Goal: Transaction & Acquisition: Purchase product/service

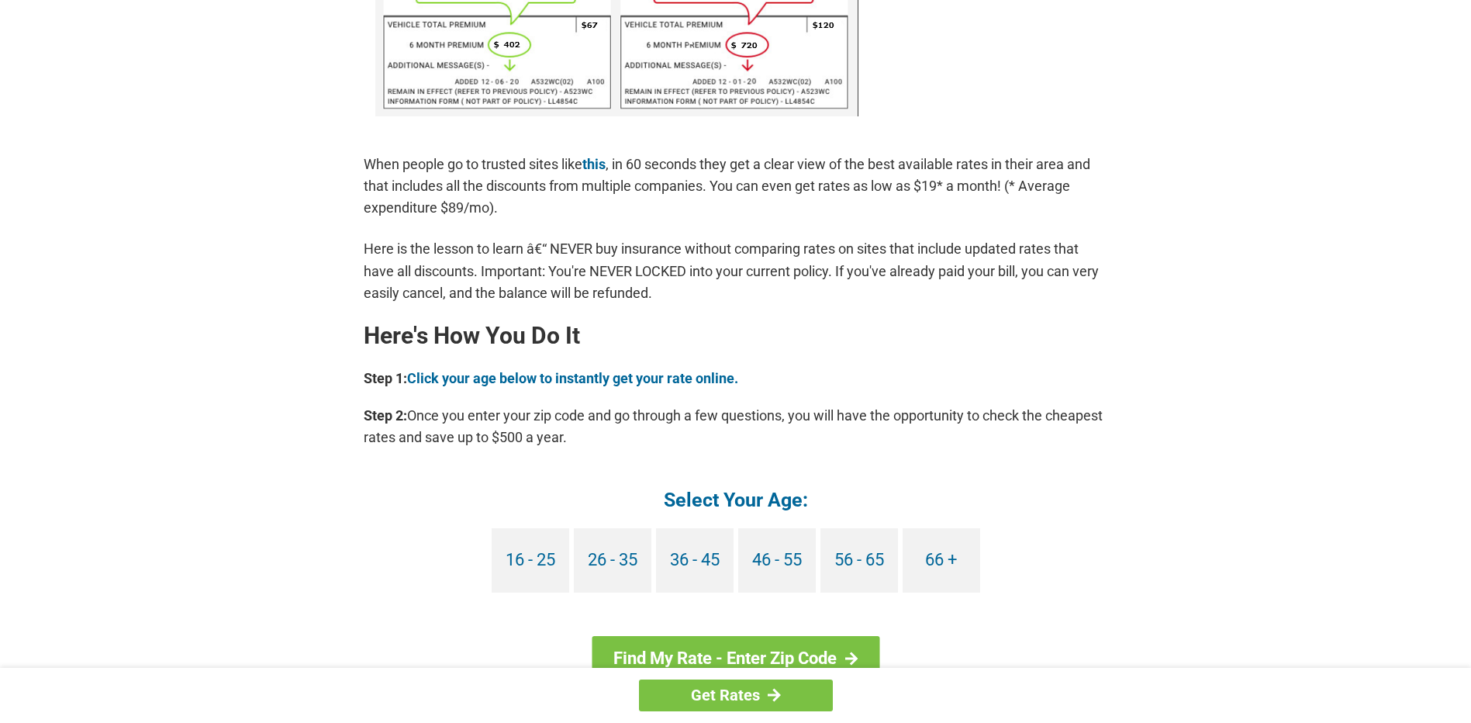
scroll to position [1163, 0]
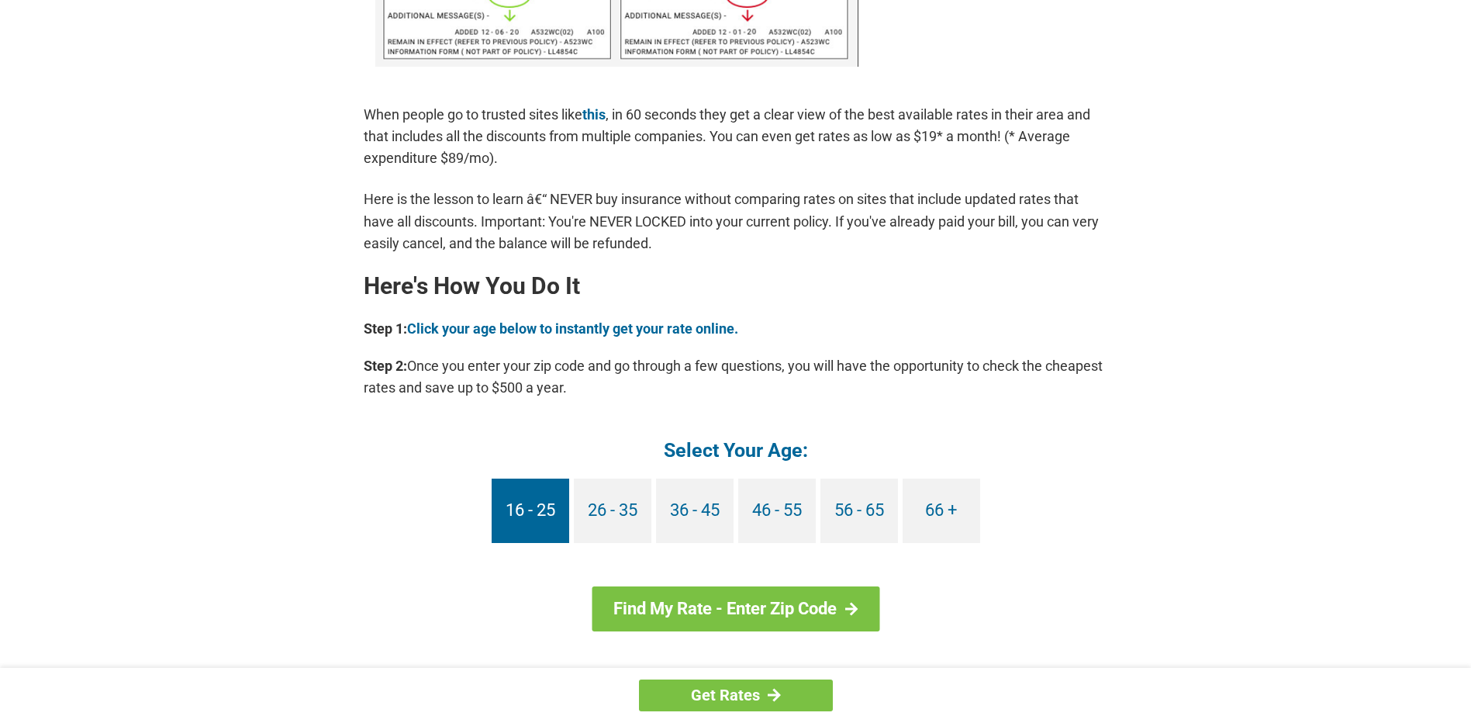
click at [513, 503] on link "16 - 25" at bounding box center [531, 511] width 78 height 64
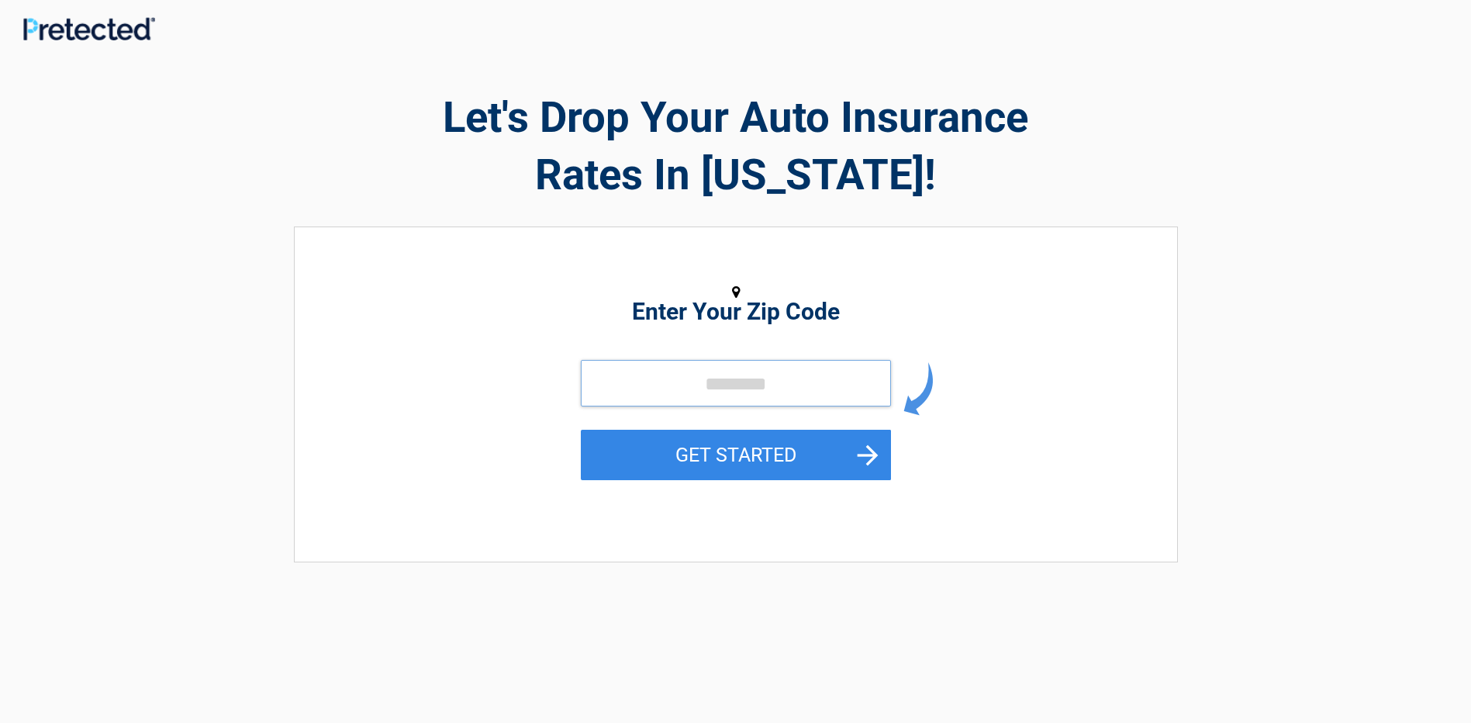
click at [686, 382] on input "tel" at bounding box center [736, 383] width 310 height 47
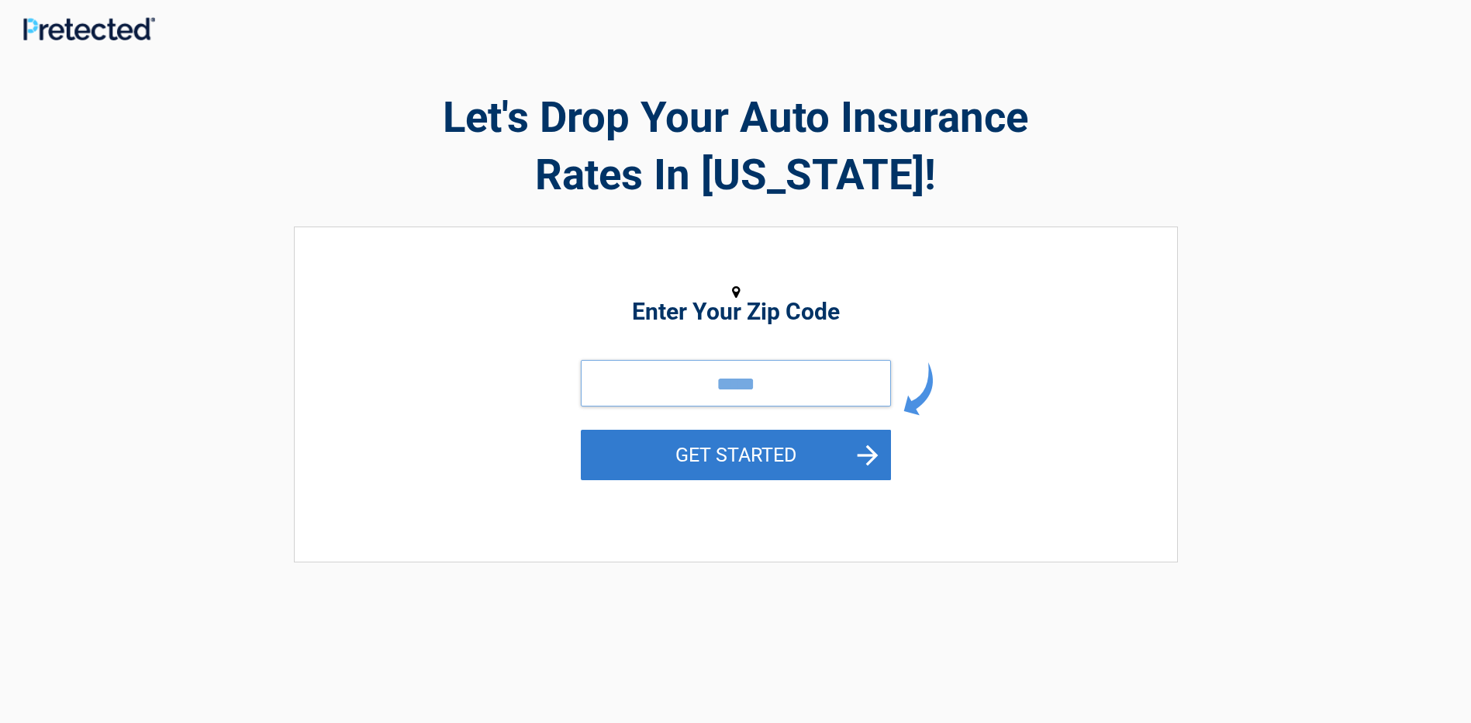
type input "*****"
click at [719, 461] on button "GET STARTED" at bounding box center [736, 455] width 310 height 50
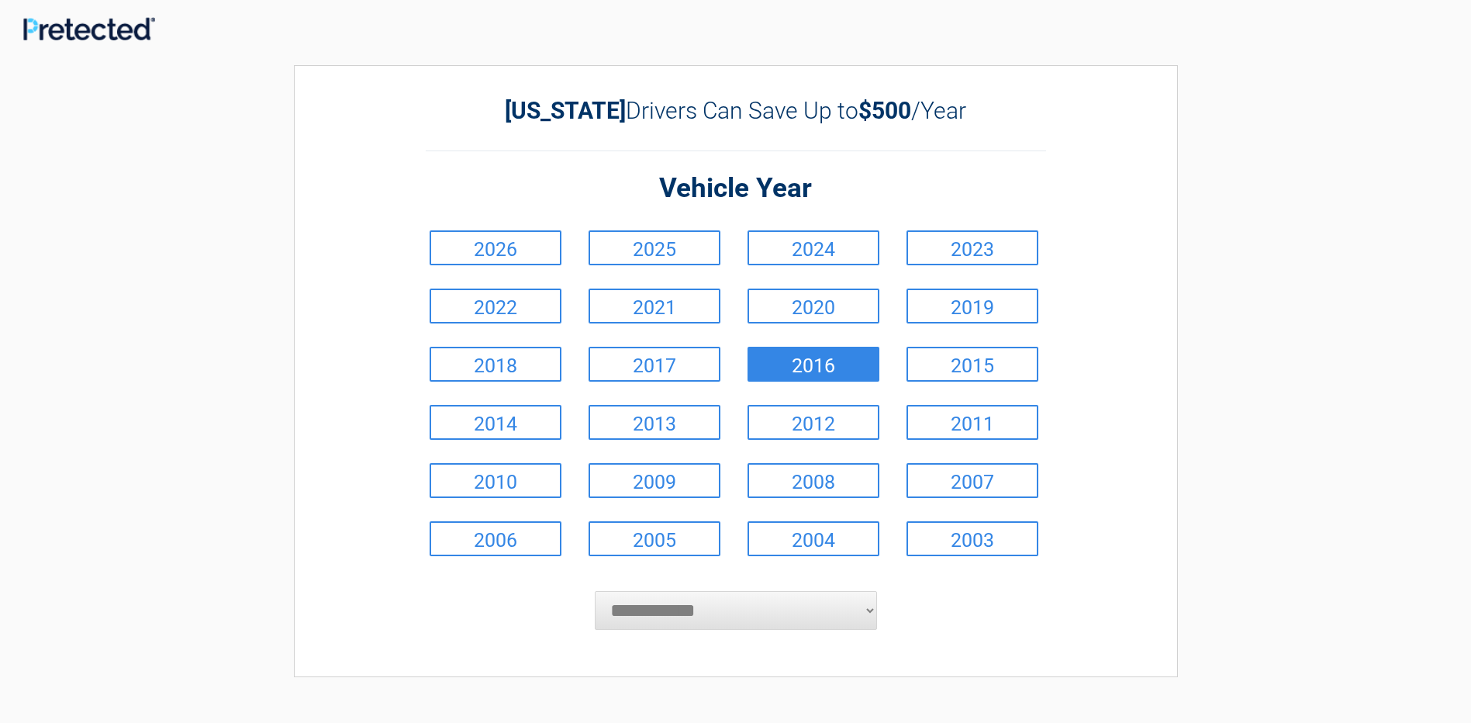
click at [783, 368] on link "2016" at bounding box center [814, 364] width 132 height 35
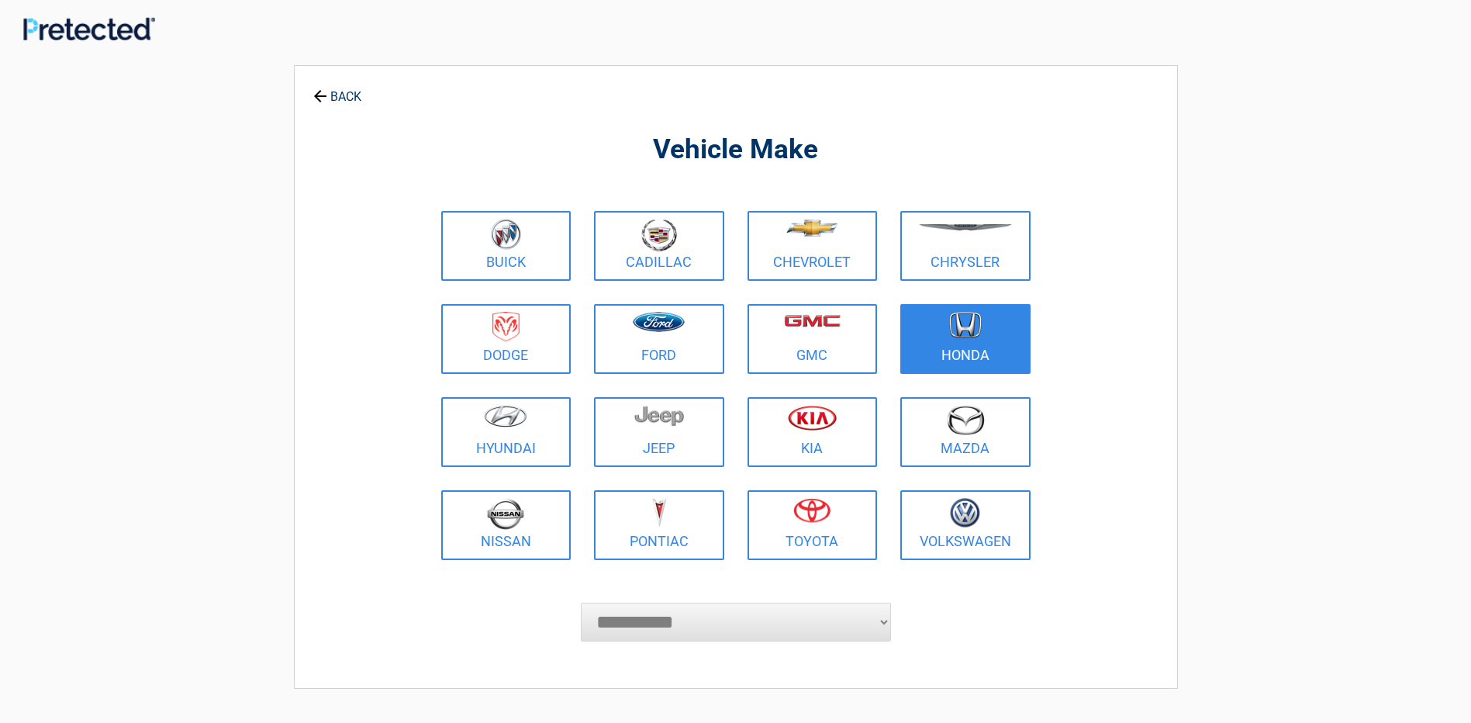
click at [925, 337] on figure at bounding box center [966, 329] width 112 height 35
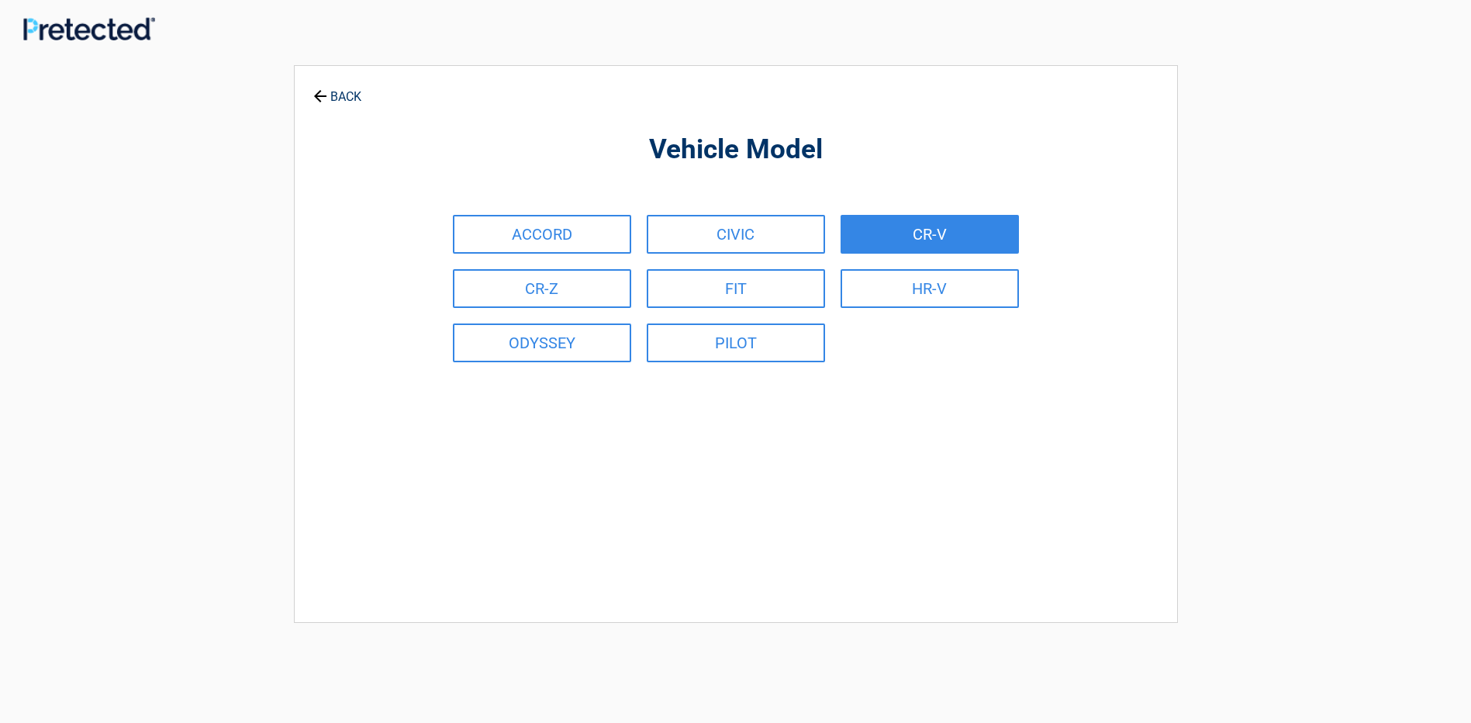
click at [918, 234] on link "CR-V" at bounding box center [930, 234] width 178 height 39
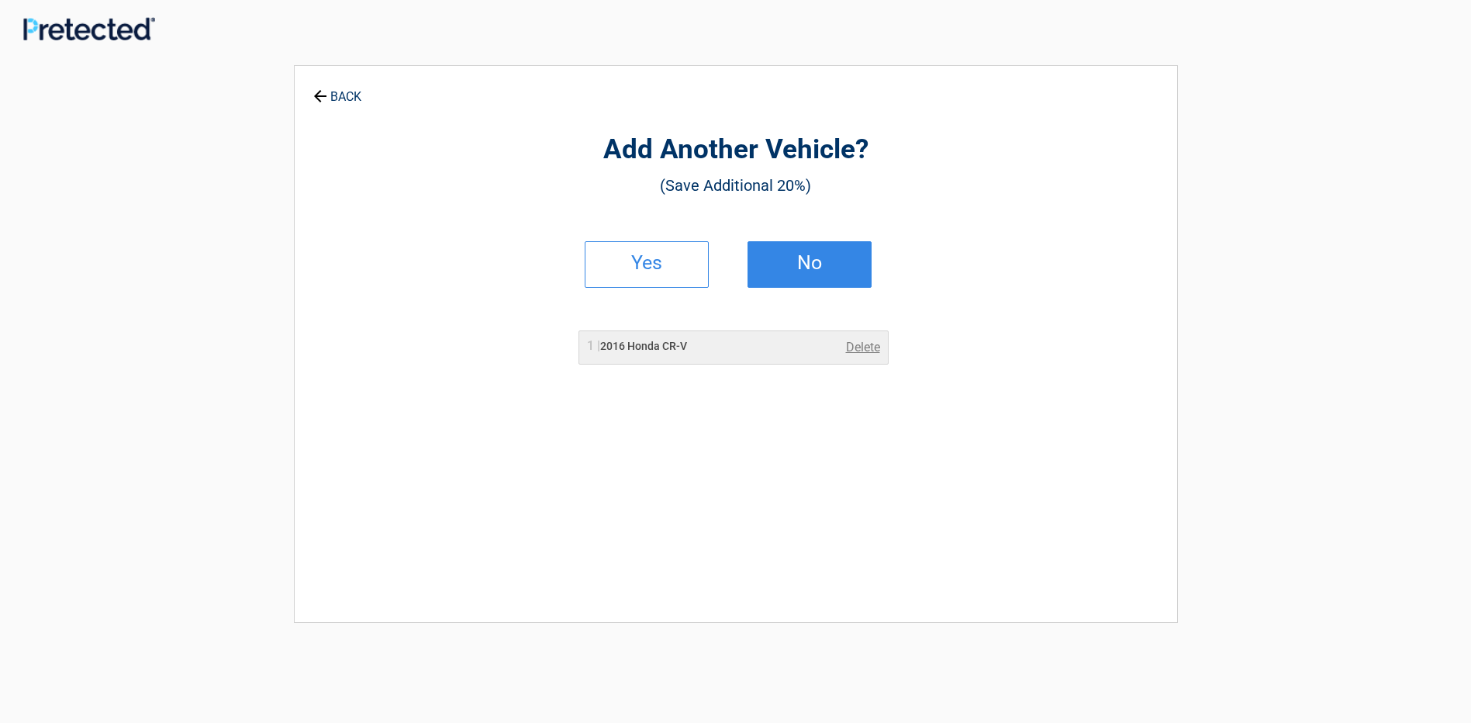
click at [790, 274] on link "No" at bounding box center [810, 264] width 124 height 47
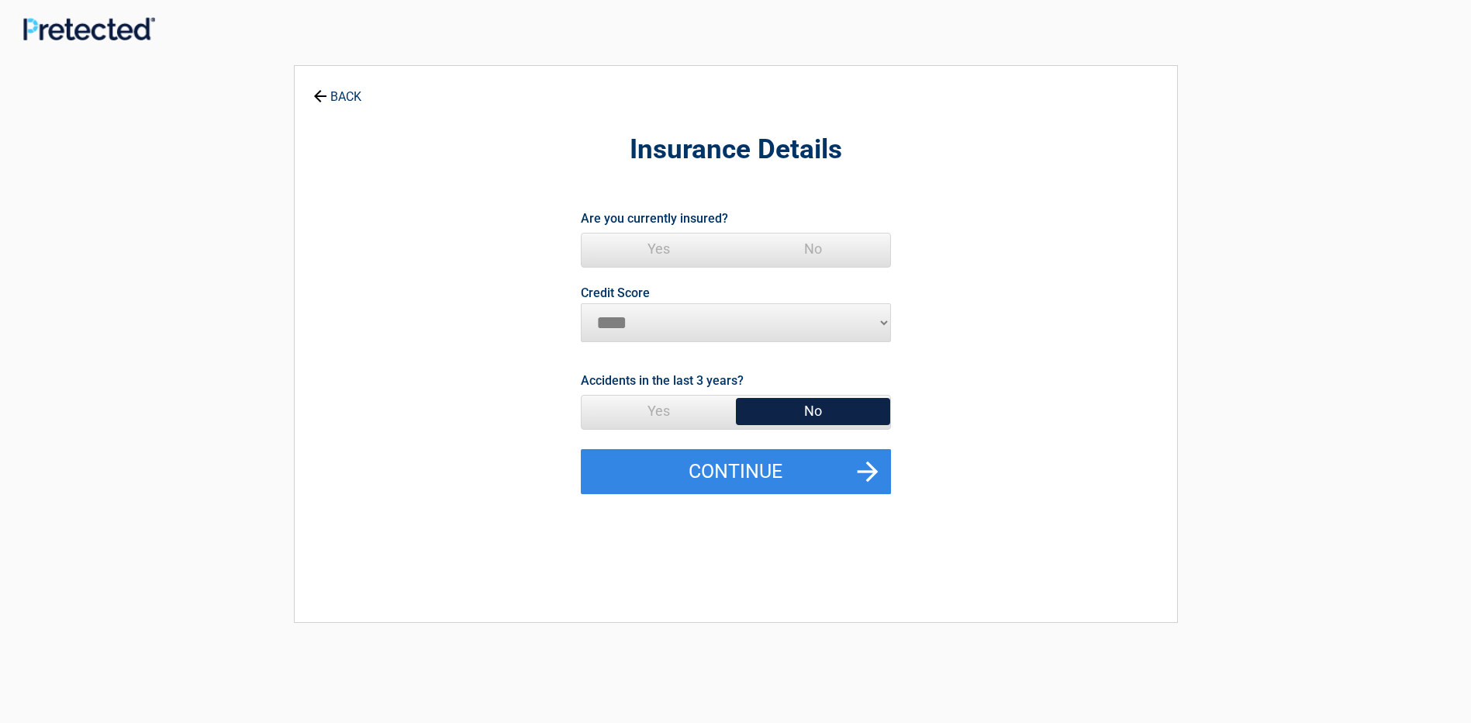
click at [656, 249] on span "Yes" at bounding box center [659, 248] width 154 height 31
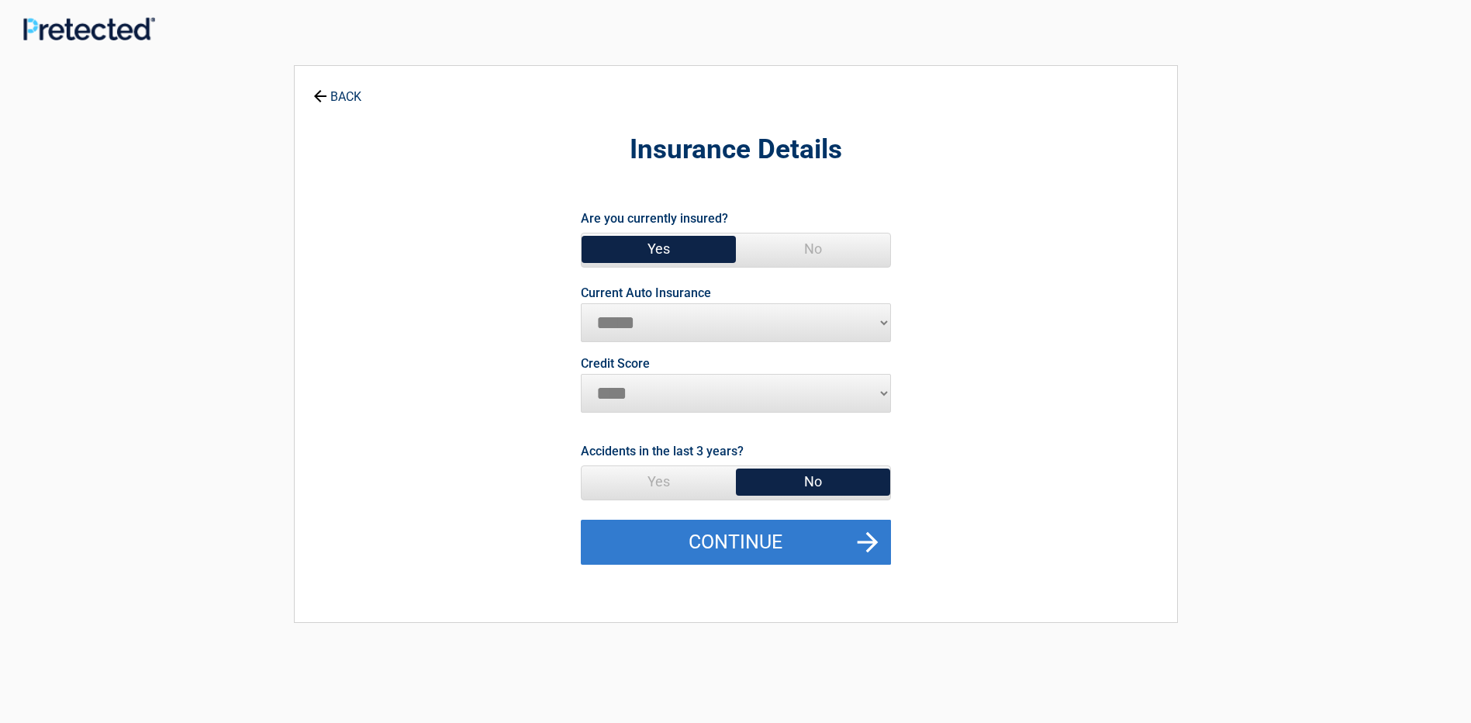
click at [708, 544] on button "Continue" at bounding box center [736, 542] width 310 height 45
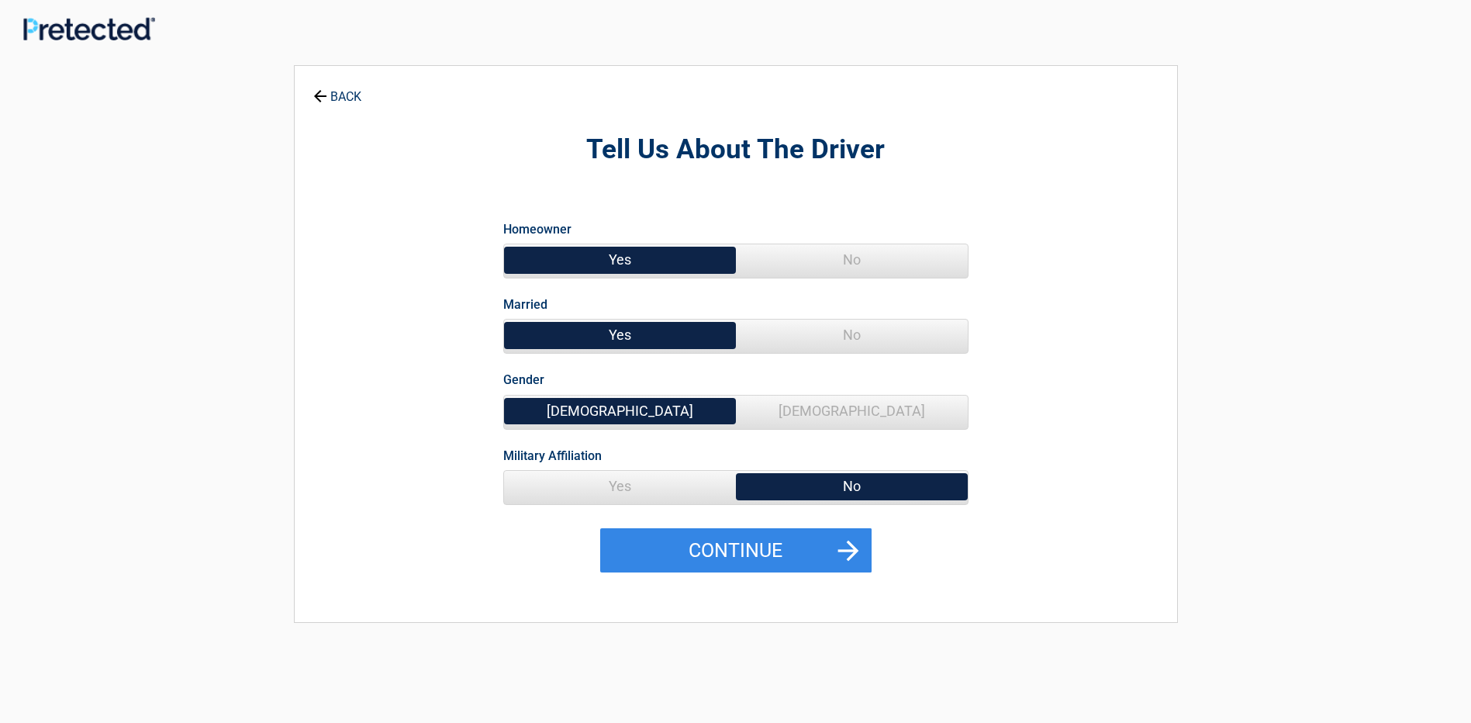
click at [622, 490] on span "Yes" at bounding box center [620, 486] width 232 height 31
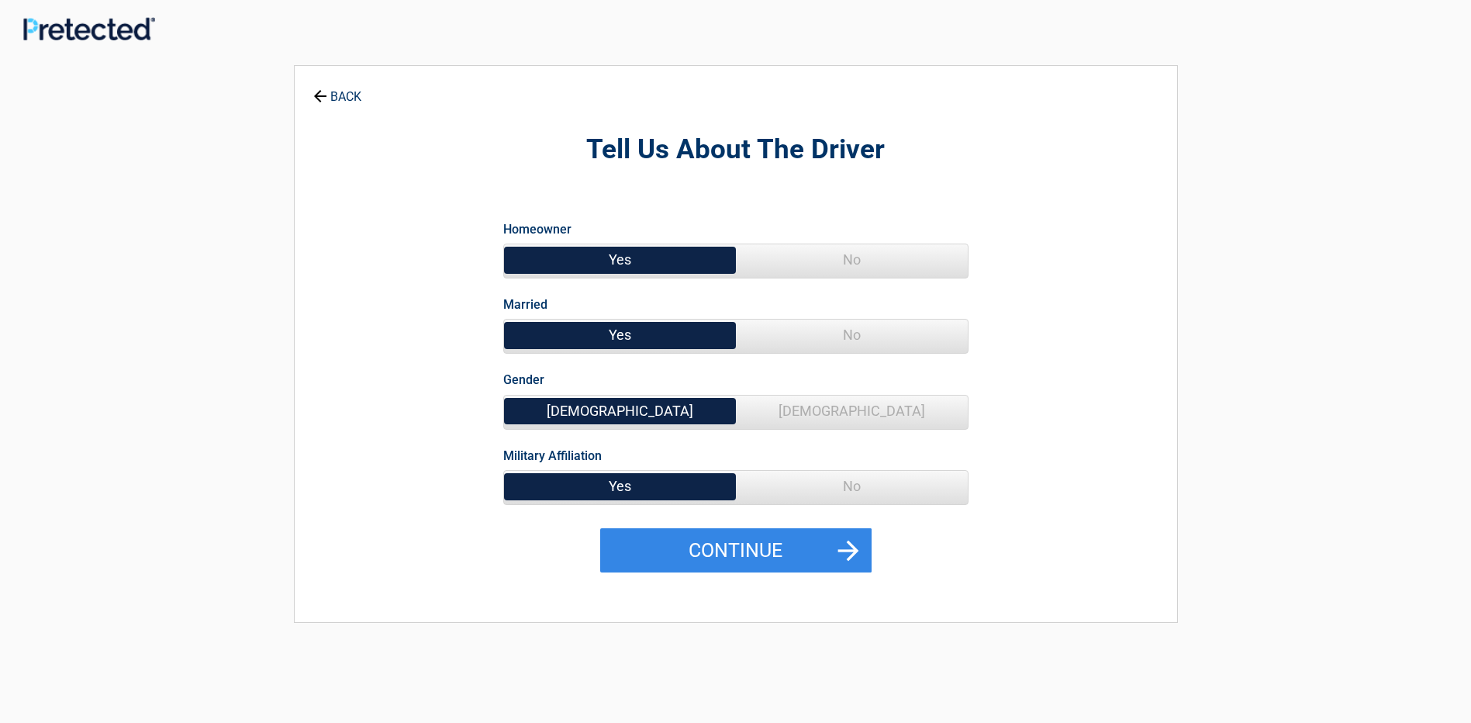
click at [848, 493] on span "No" at bounding box center [852, 486] width 232 height 31
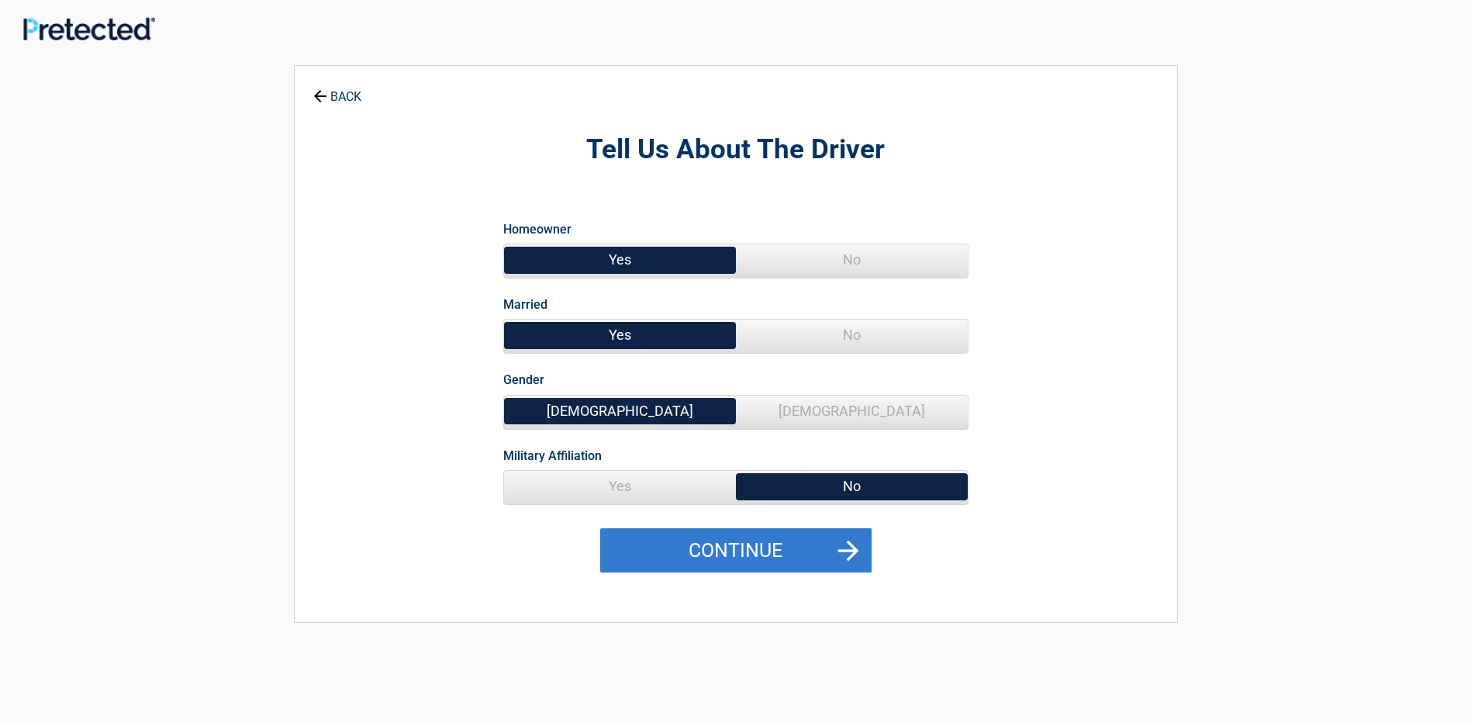
click at [744, 547] on button "Continue" at bounding box center [735, 550] width 271 height 45
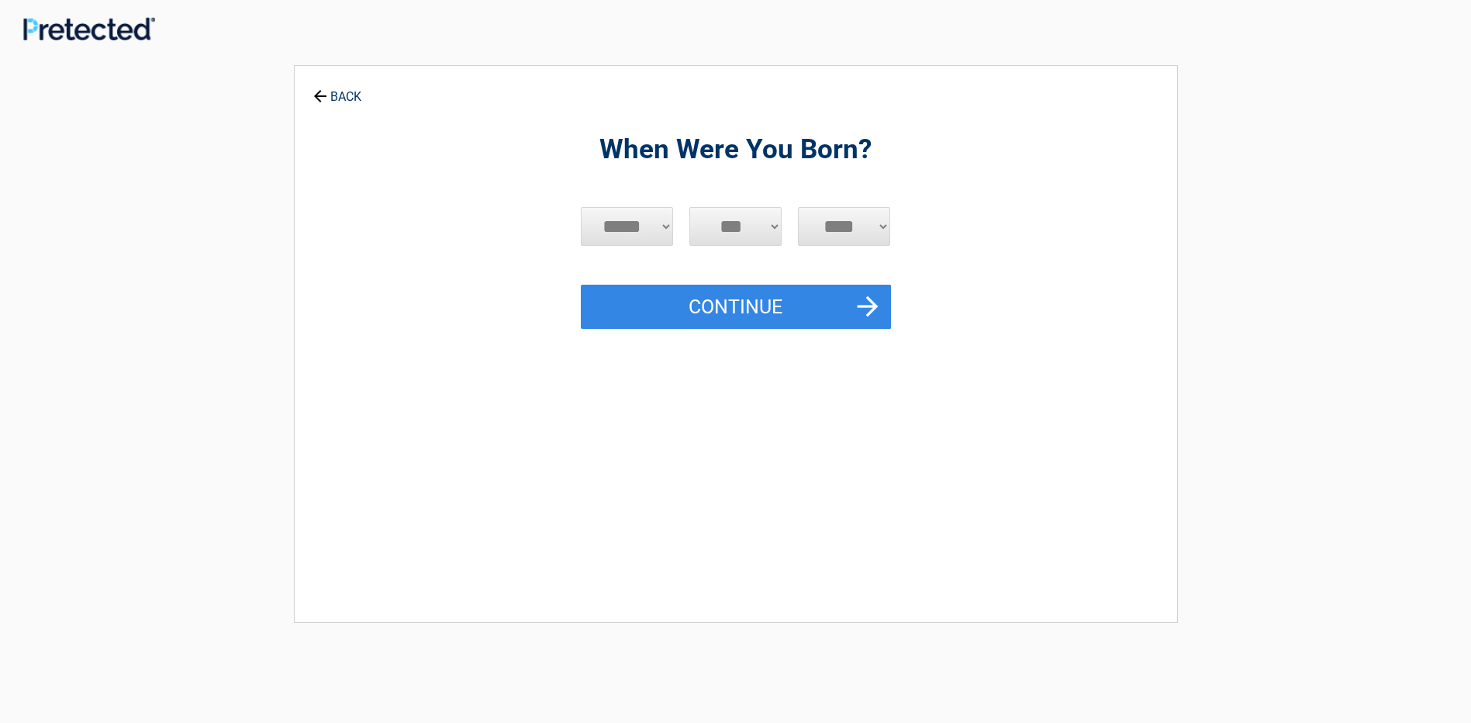
click at [340, 99] on link "BACK" at bounding box center [337, 89] width 54 height 27
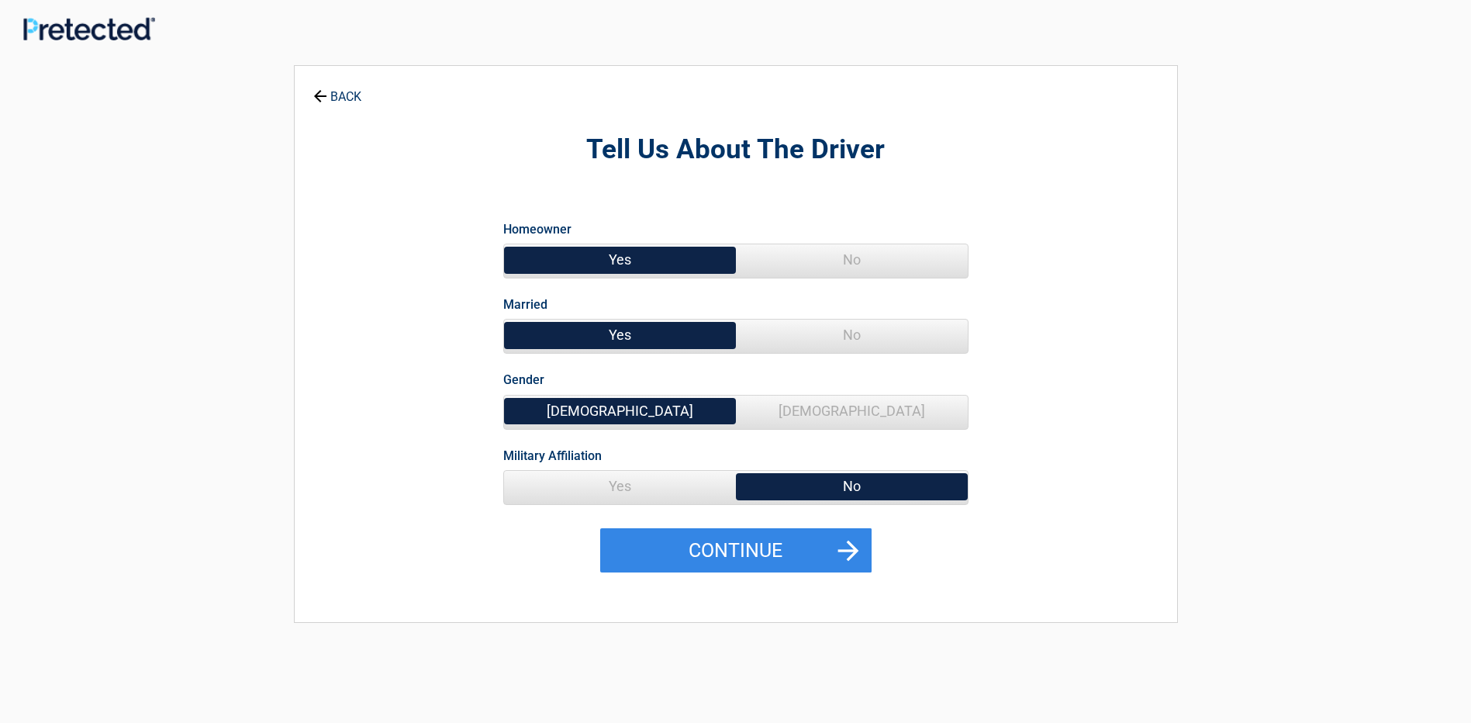
click at [340, 99] on link "BACK" at bounding box center [337, 89] width 54 height 27
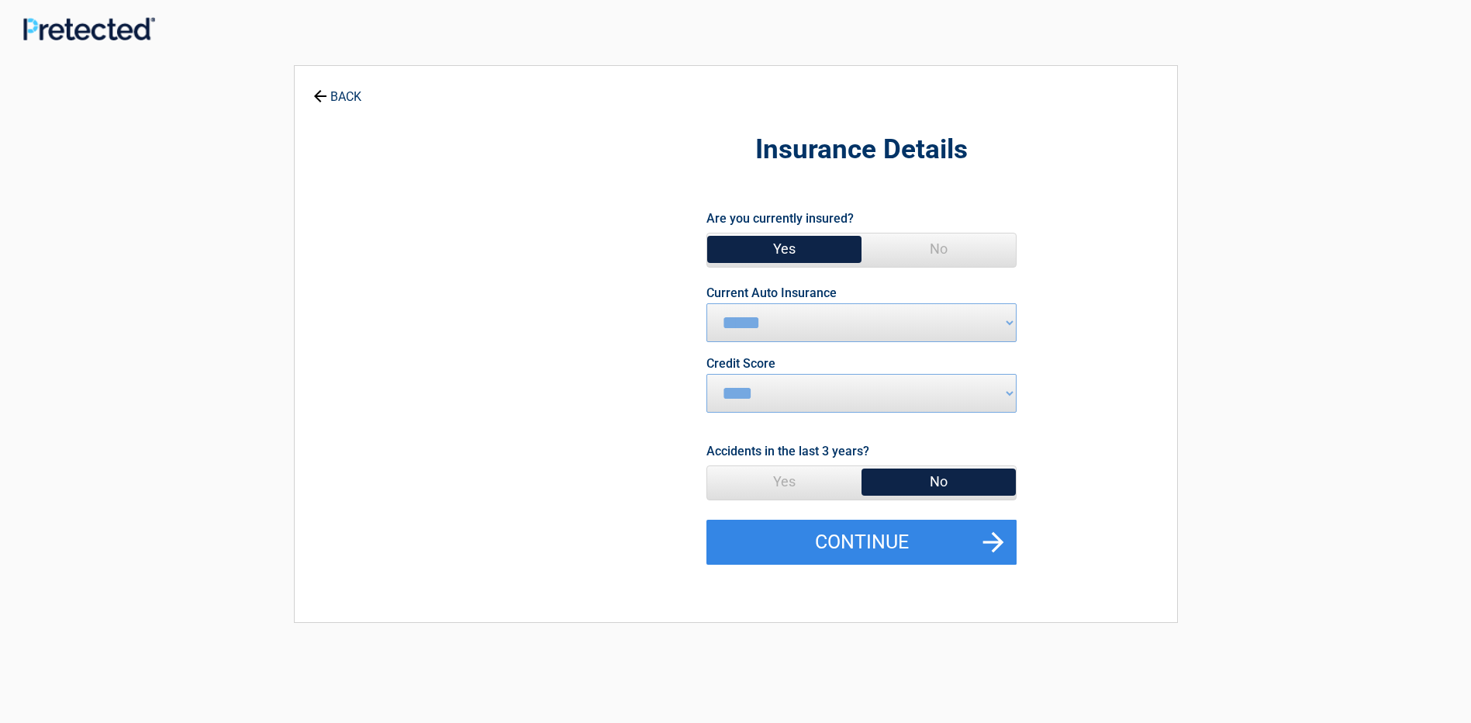
click at [342, 95] on link "BACK" at bounding box center [337, 89] width 54 height 27
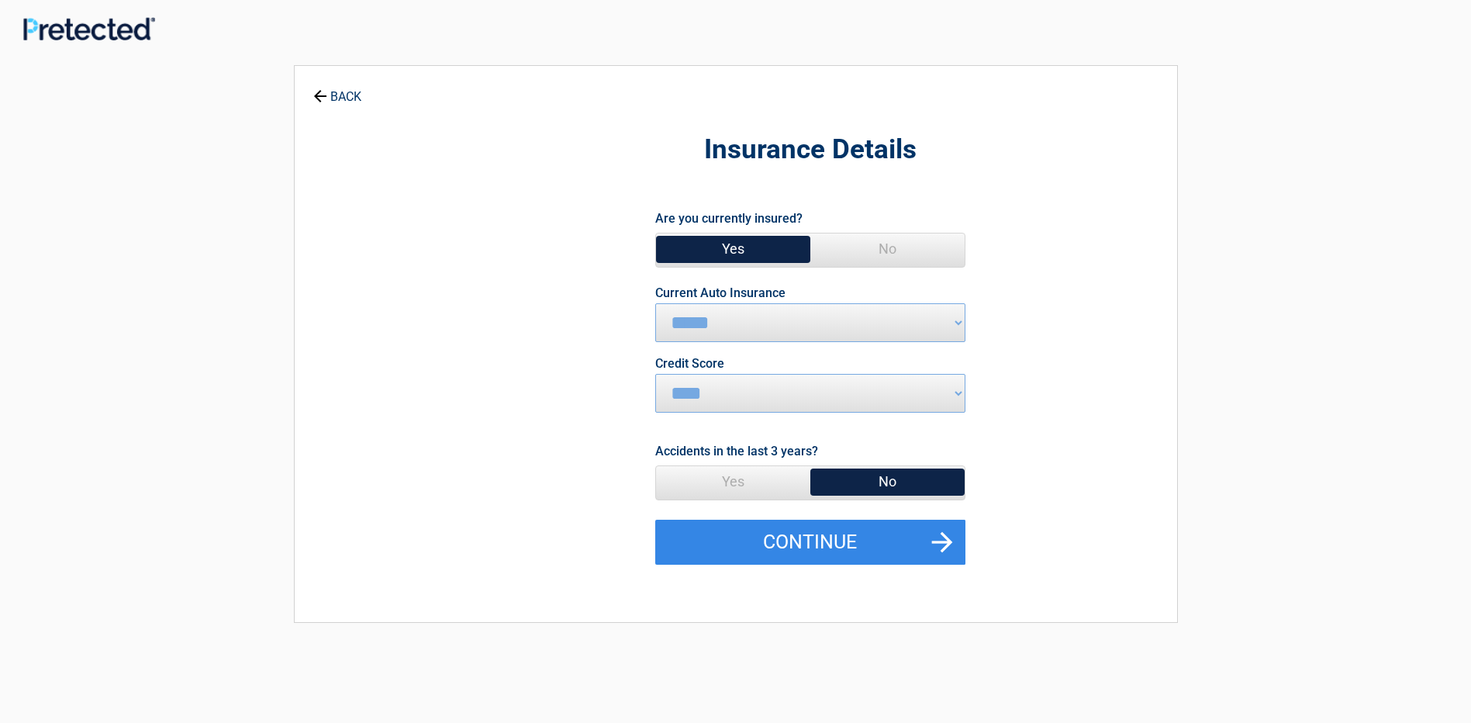
click at [342, 95] on link "BACK" at bounding box center [337, 89] width 54 height 27
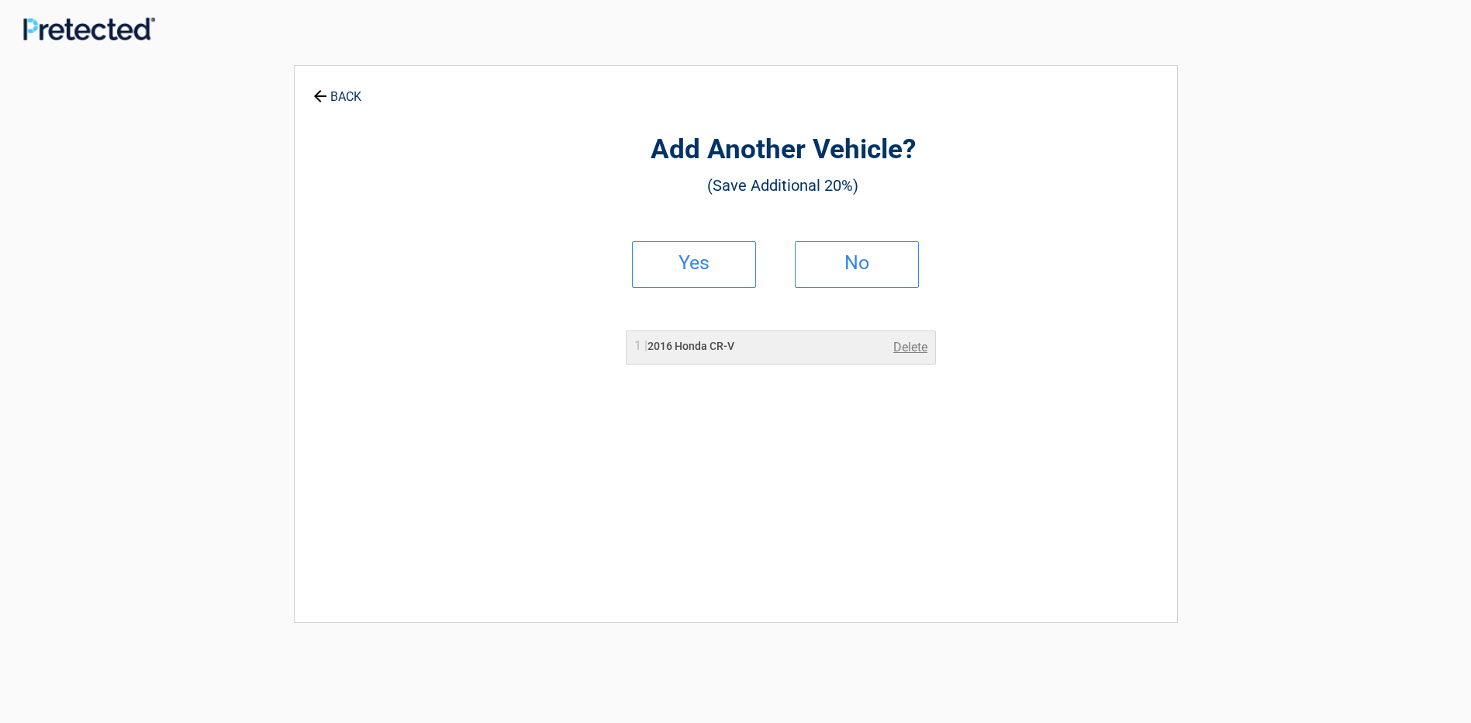
click at [343, 95] on link "BACK" at bounding box center [337, 89] width 54 height 27
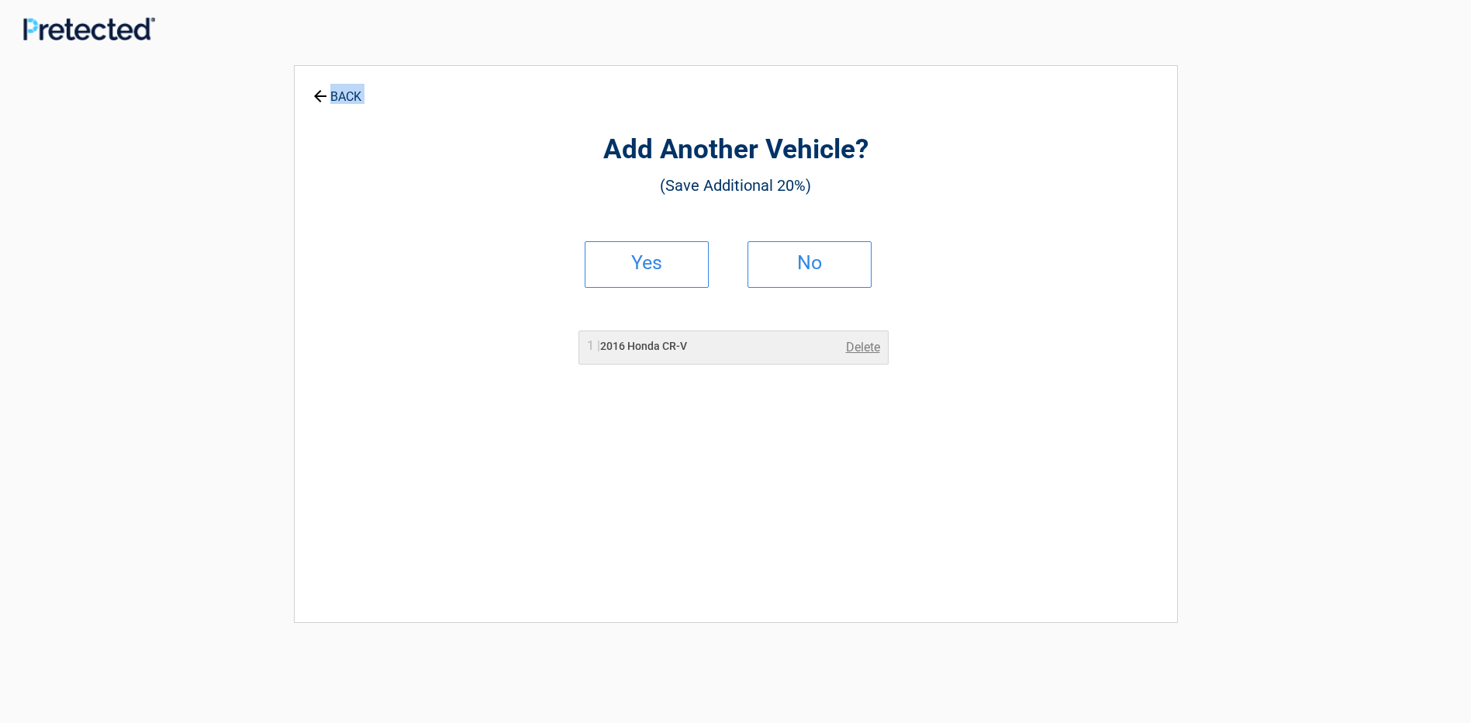
click at [343, 95] on link "BACK" at bounding box center [337, 89] width 54 height 27
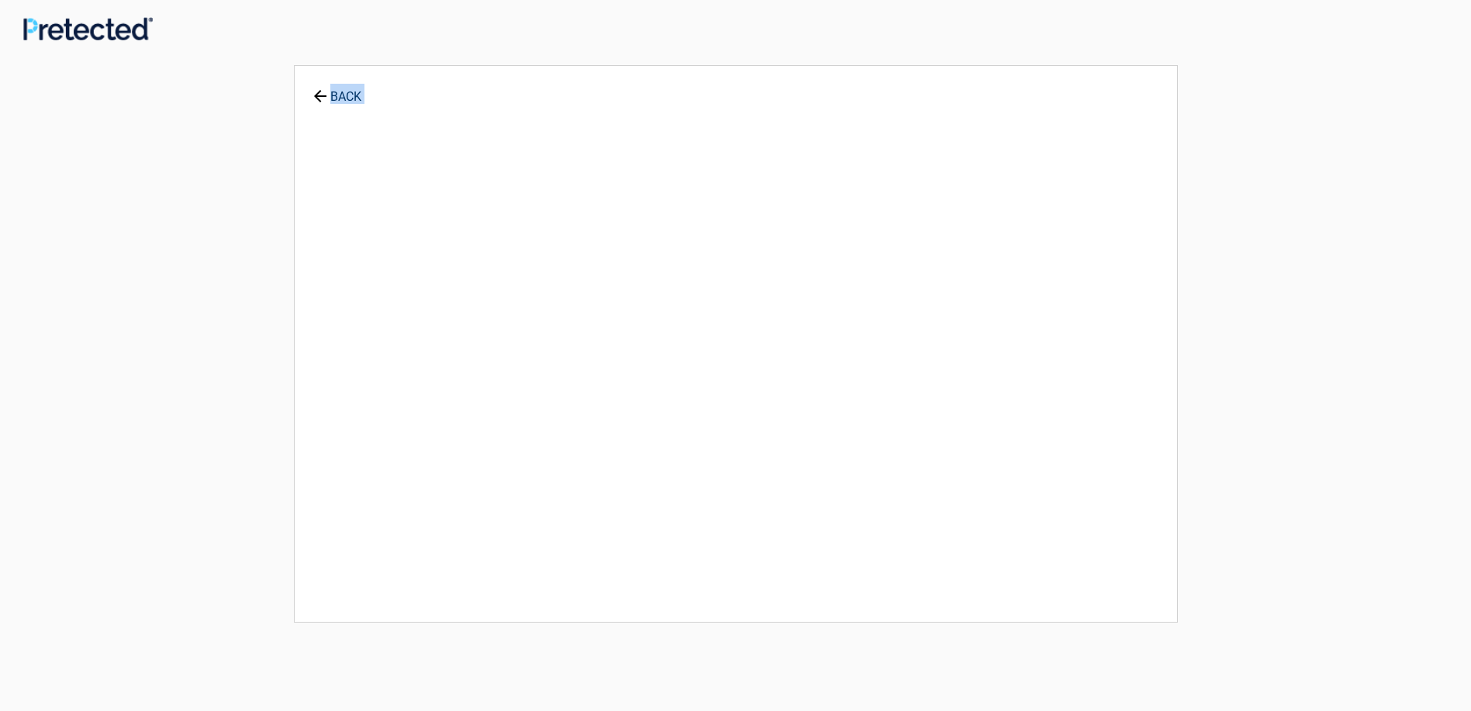
click at [343, 95] on link "BACK" at bounding box center [337, 89] width 54 height 27
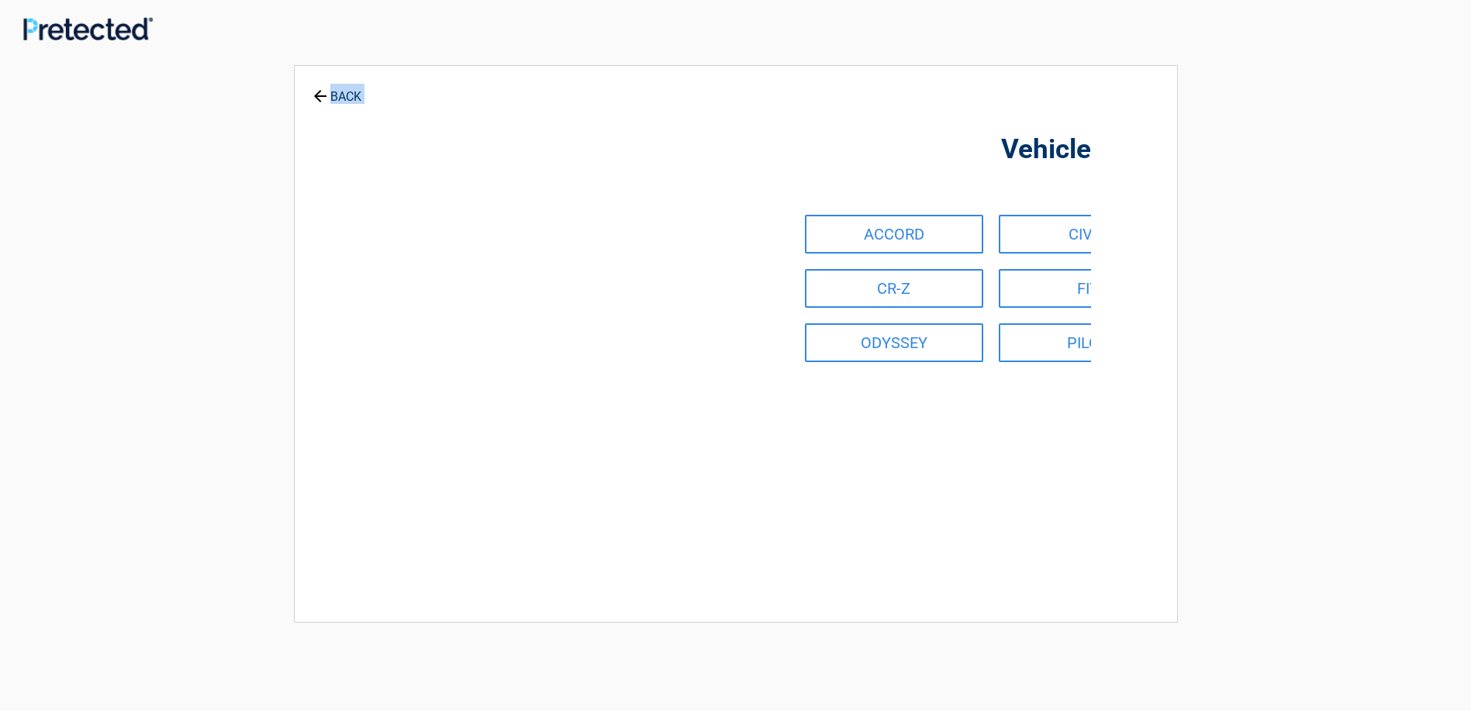
click at [343, 95] on link "BACK" at bounding box center [337, 89] width 54 height 27
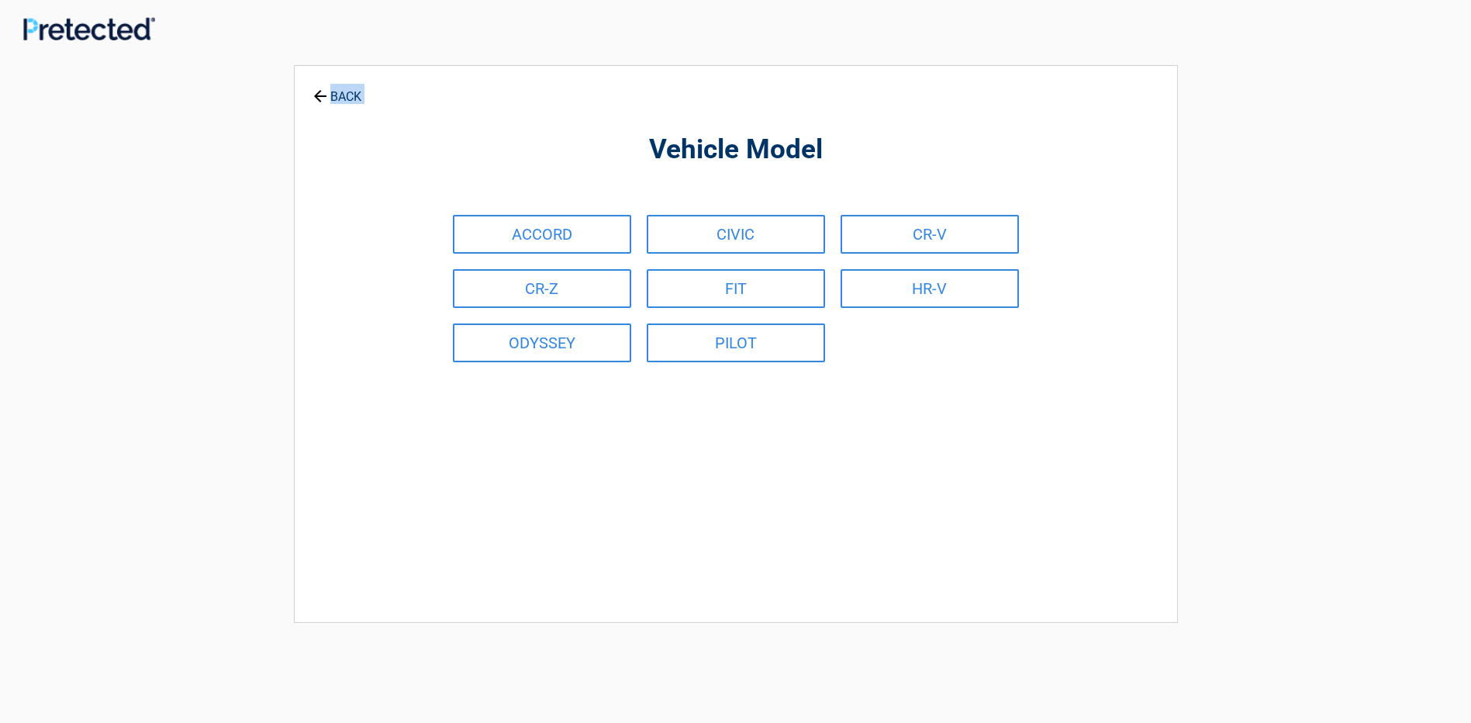
click at [343, 95] on link "BACK" at bounding box center [337, 89] width 54 height 27
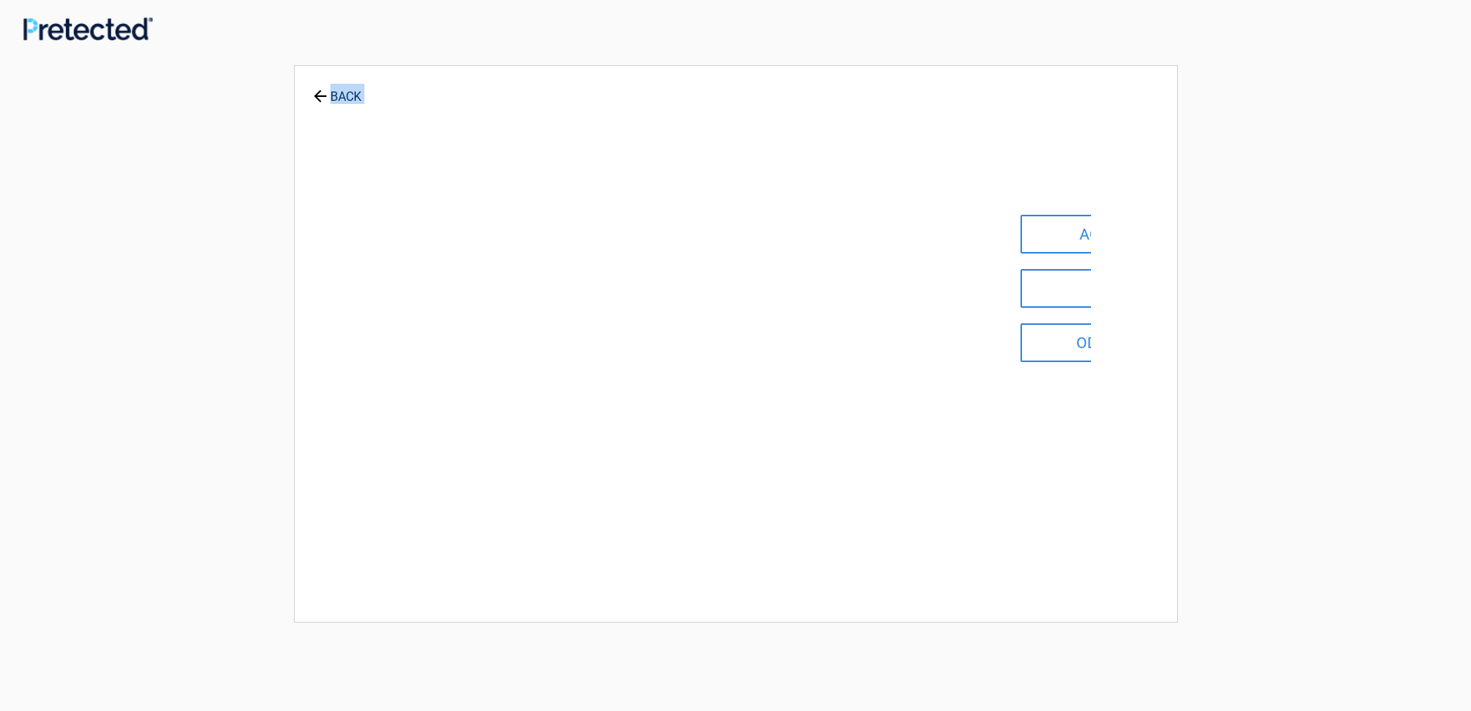
click at [343, 95] on link "BACK" at bounding box center [337, 89] width 54 height 27
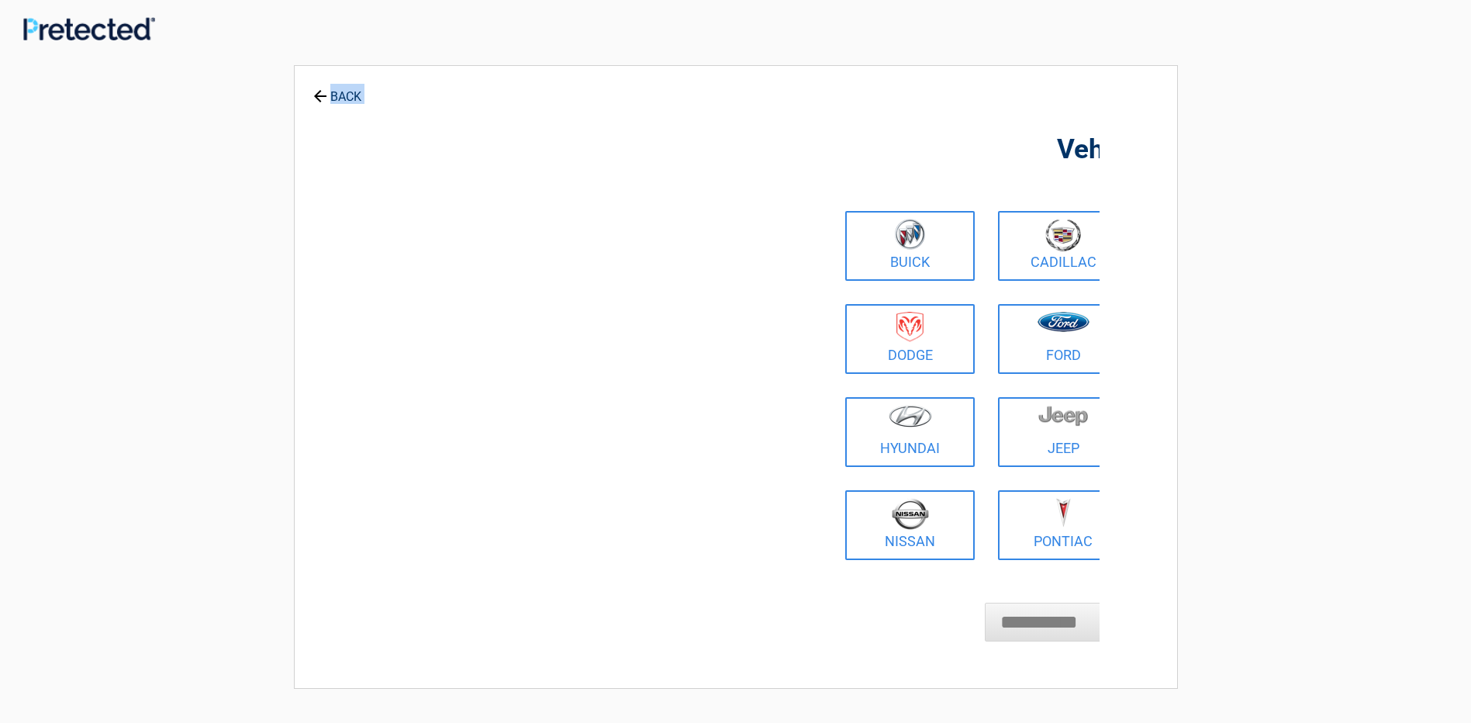
click at [343, 95] on link "BACK" at bounding box center [337, 89] width 54 height 27
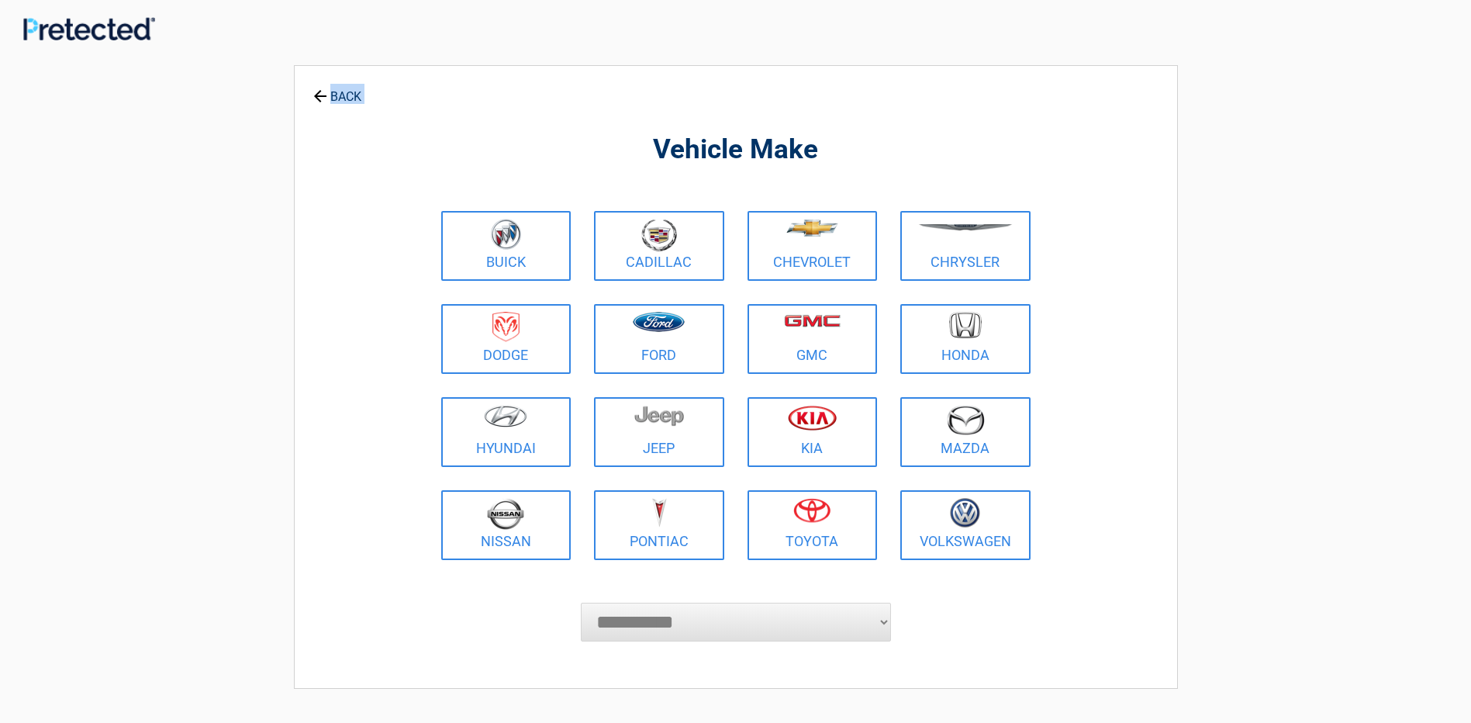
click at [343, 95] on link "BACK" at bounding box center [337, 89] width 54 height 27
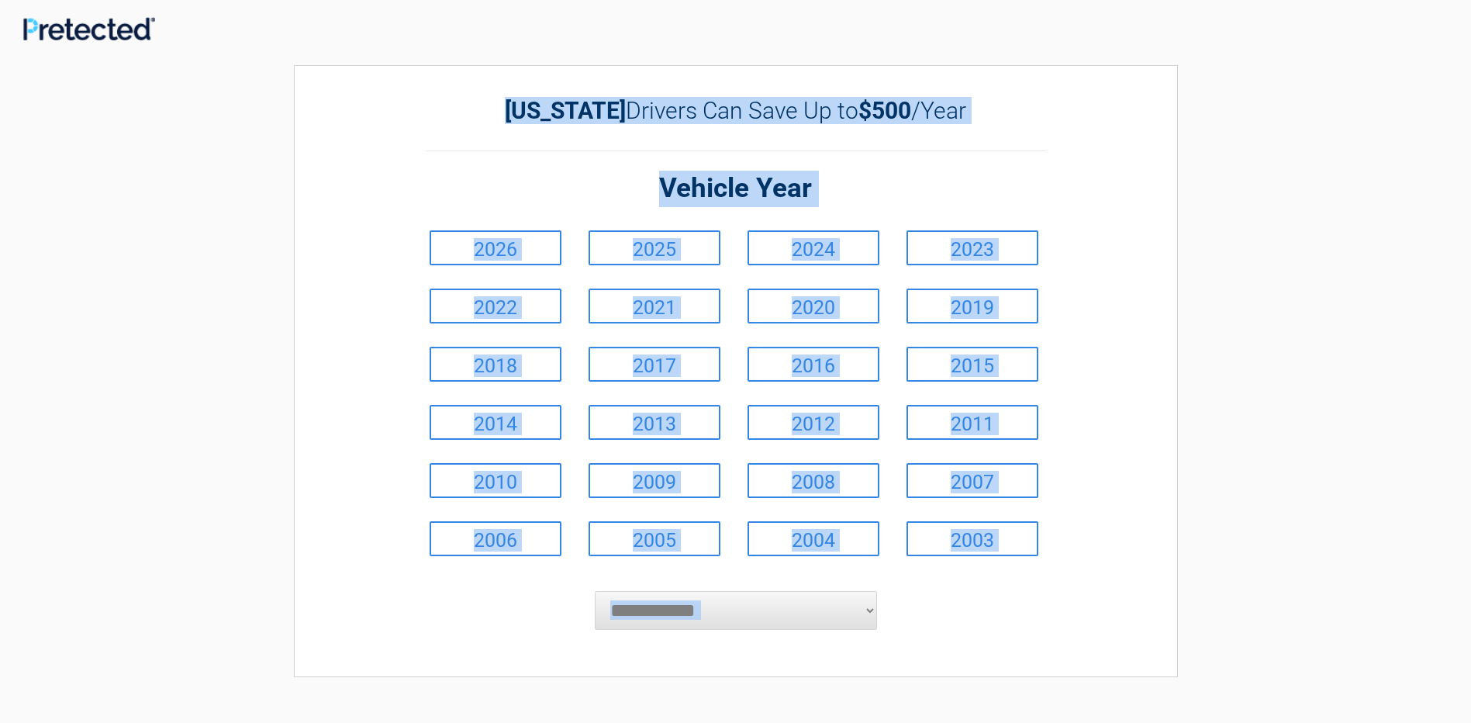
click at [343, 95] on div "**********" at bounding box center [736, 371] width 884 height 612
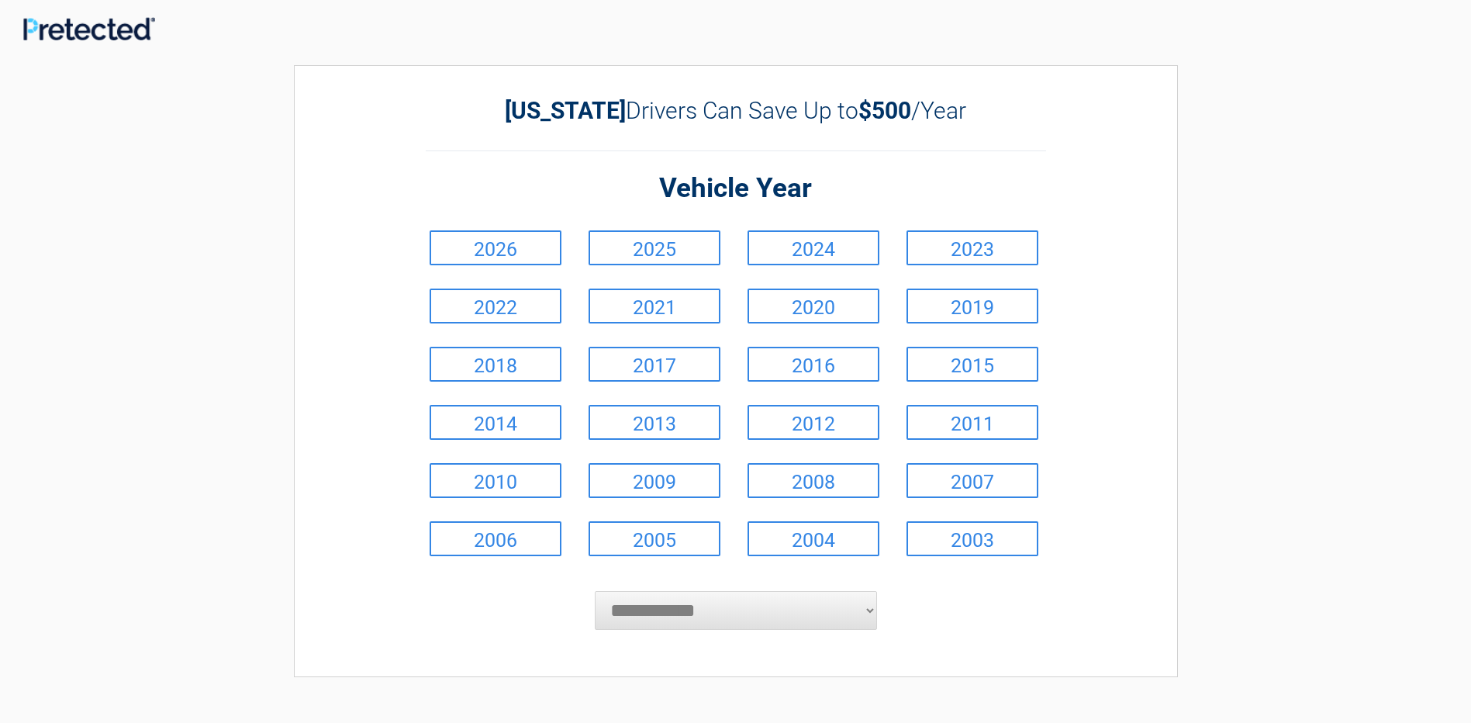
click at [343, 95] on div "**********" at bounding box center [736, 371] width 884 height 612
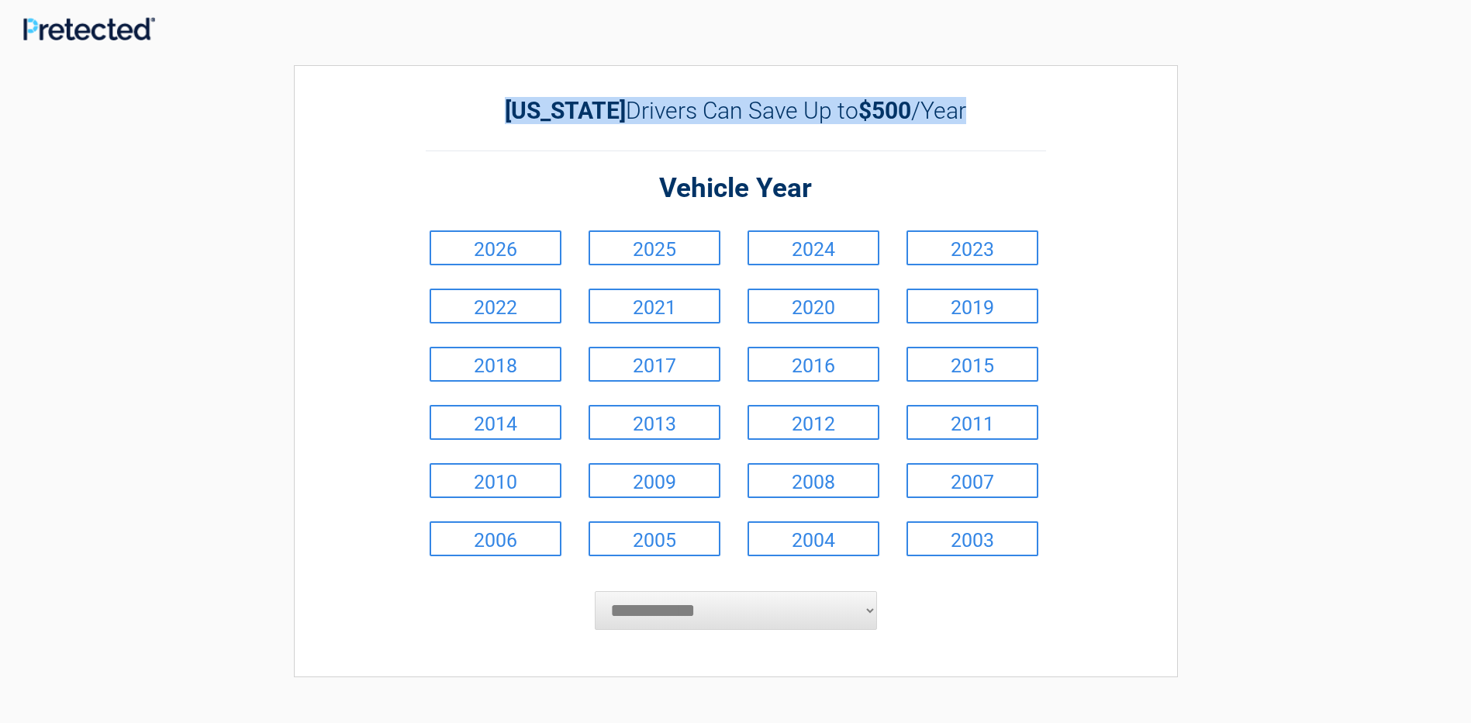
click at [343, 95] on div "**********" at bounding box center [736, 371] width 884 height 612
